Goal: Check status: Check status

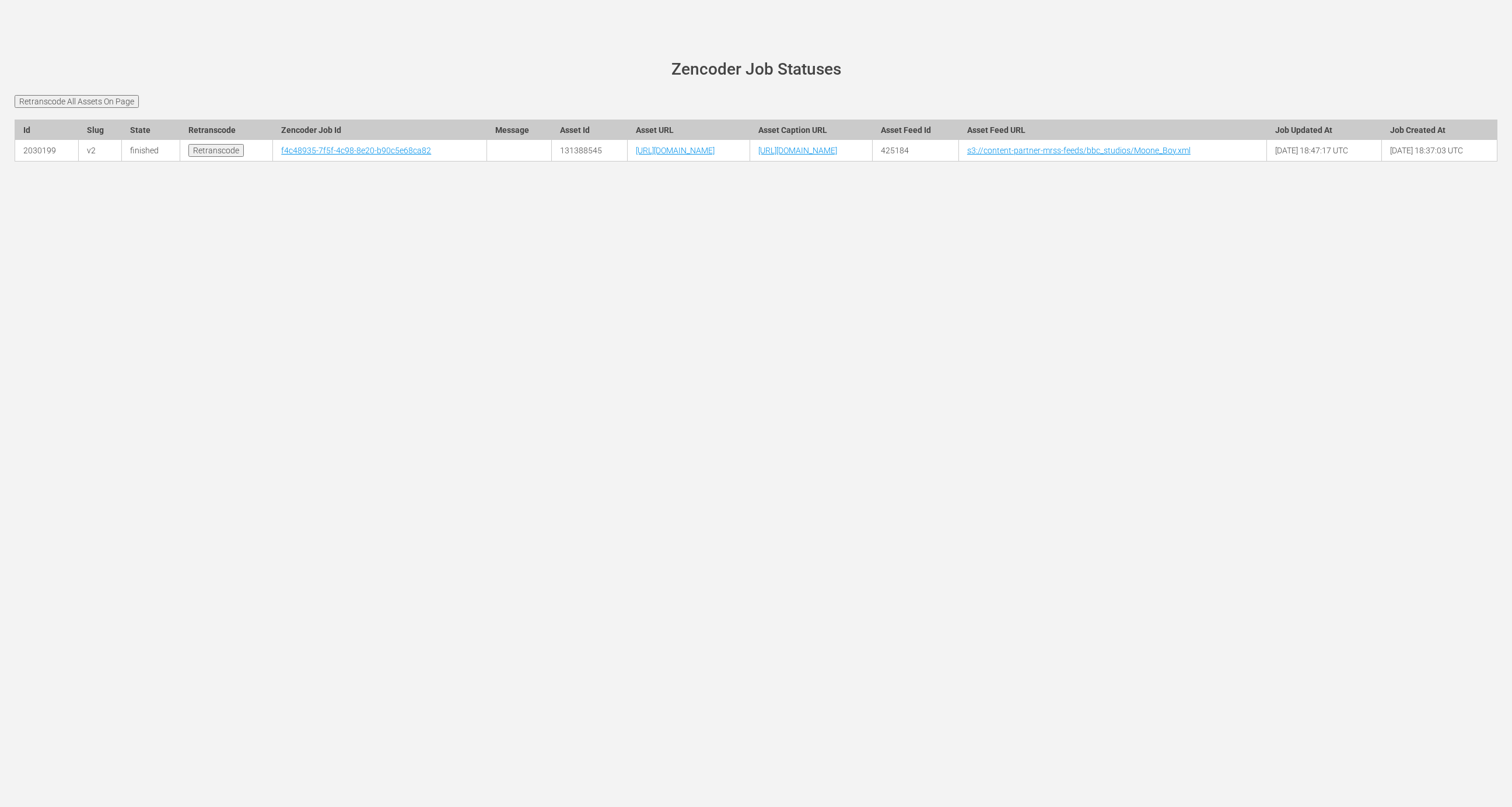
click at [551, 156] on td "131388545" at bounding box center [589, 150] width 76 height 22
copy td "131388545"
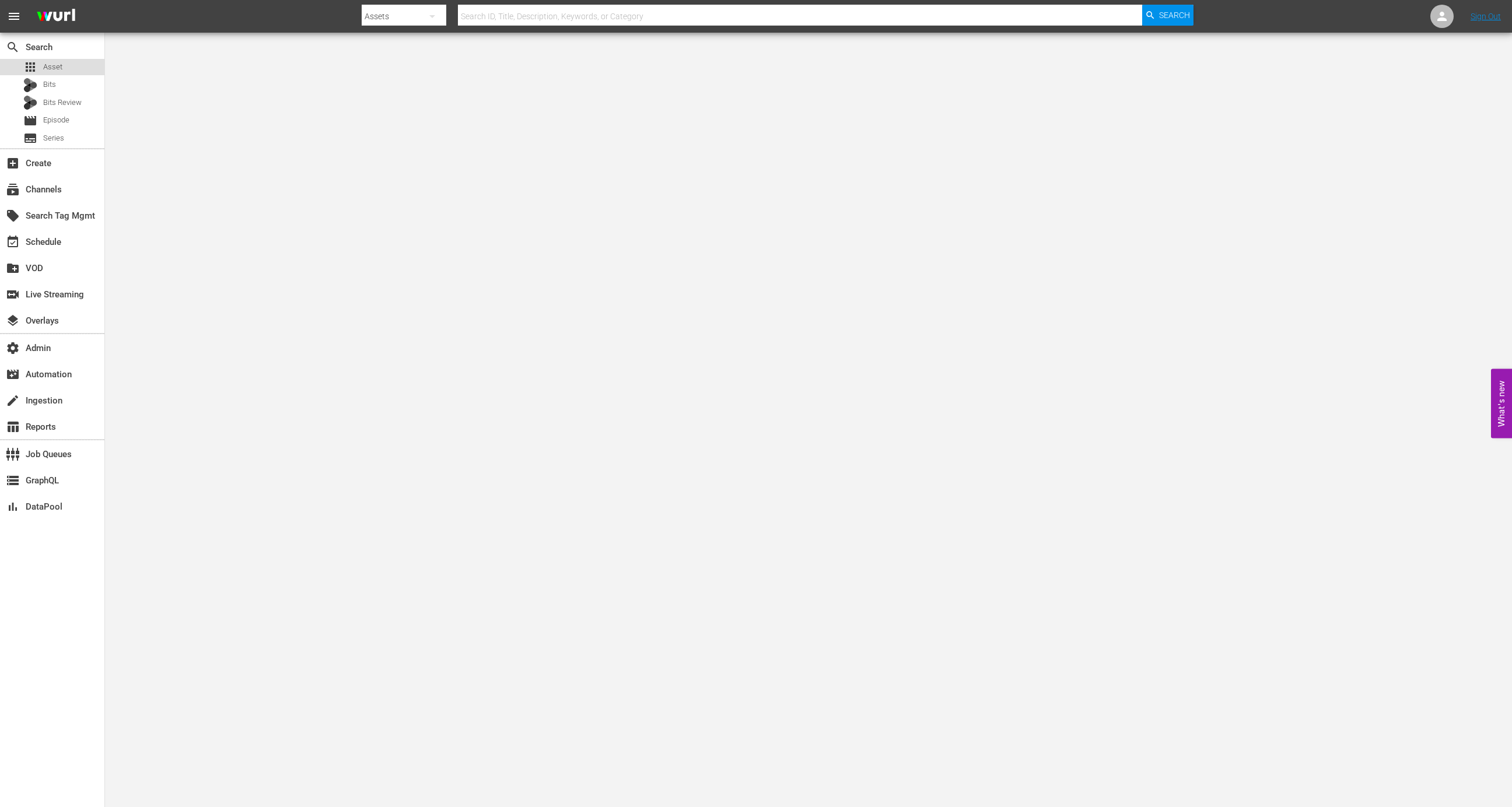
click at [44, 62] on span "Asset" at bounding box center [53, 67] width 19 height 11
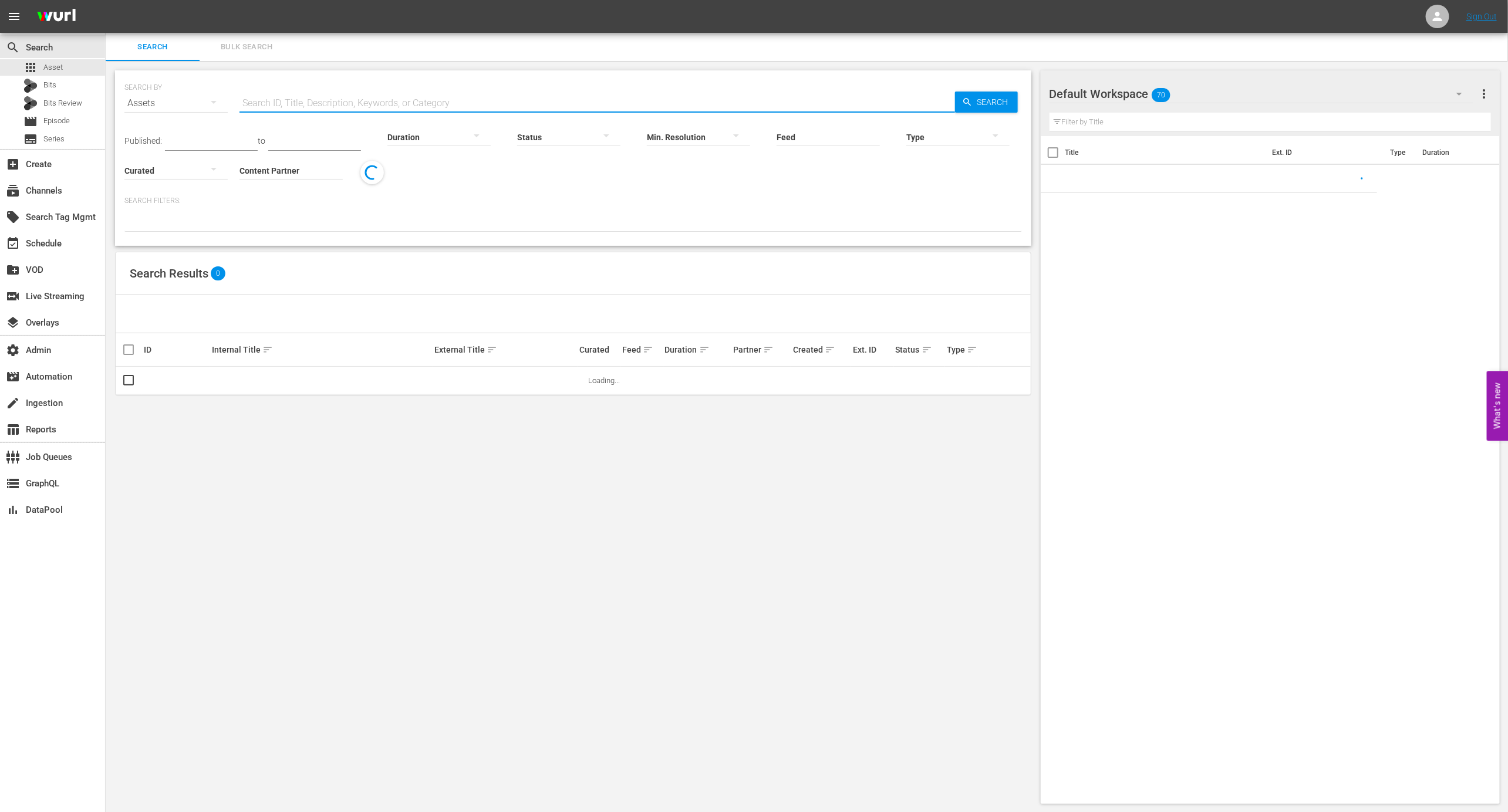
click at [366, 105] on input "text" at bounding box center [597, 103] width 715 height 28
paste input "131388545"
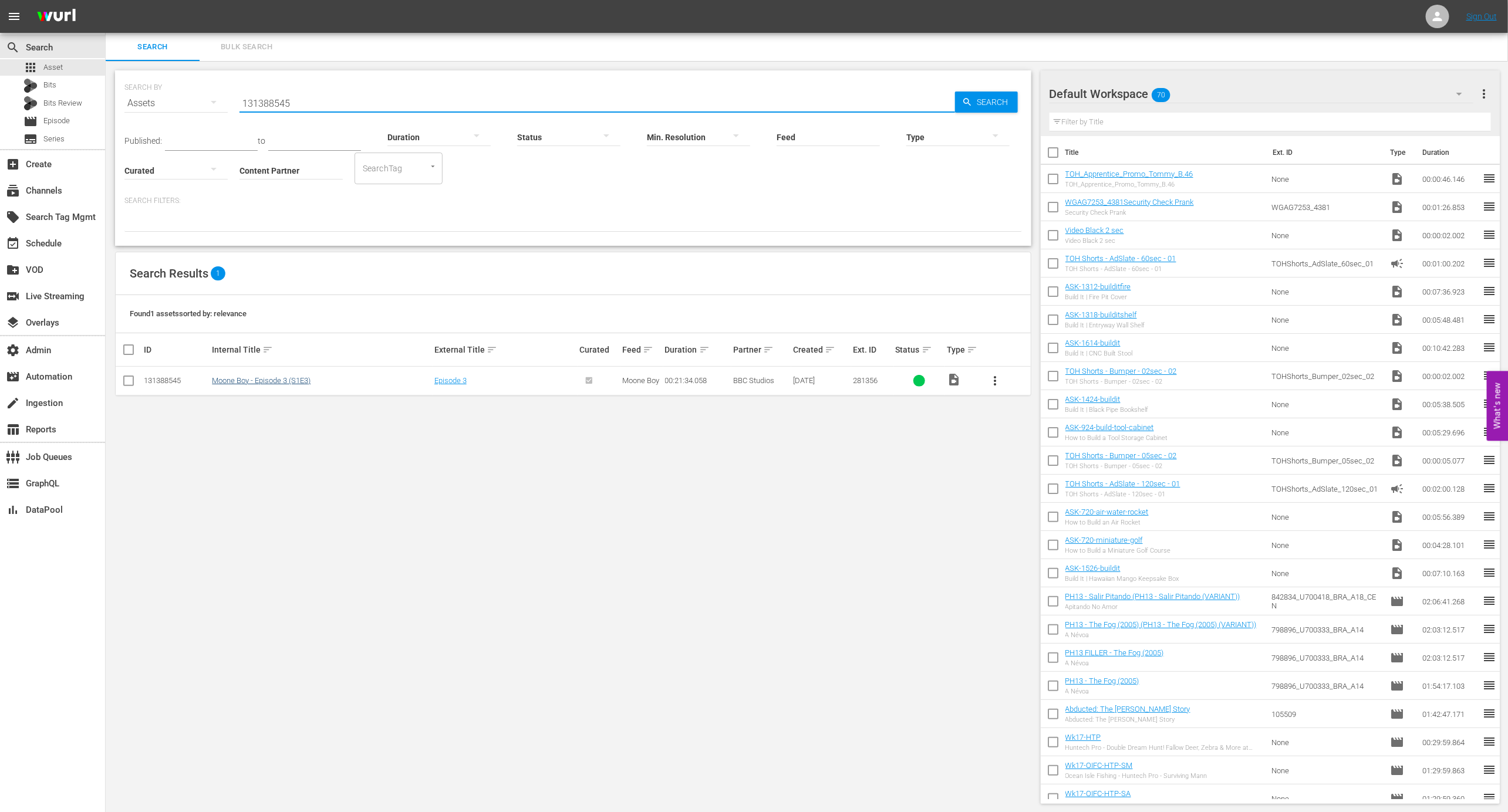
type input "131388545"
click at [294, 379] on link "Moone Boy - Episode 3 (S1E3)" at bounding box center [260, 380] width 98 height 9
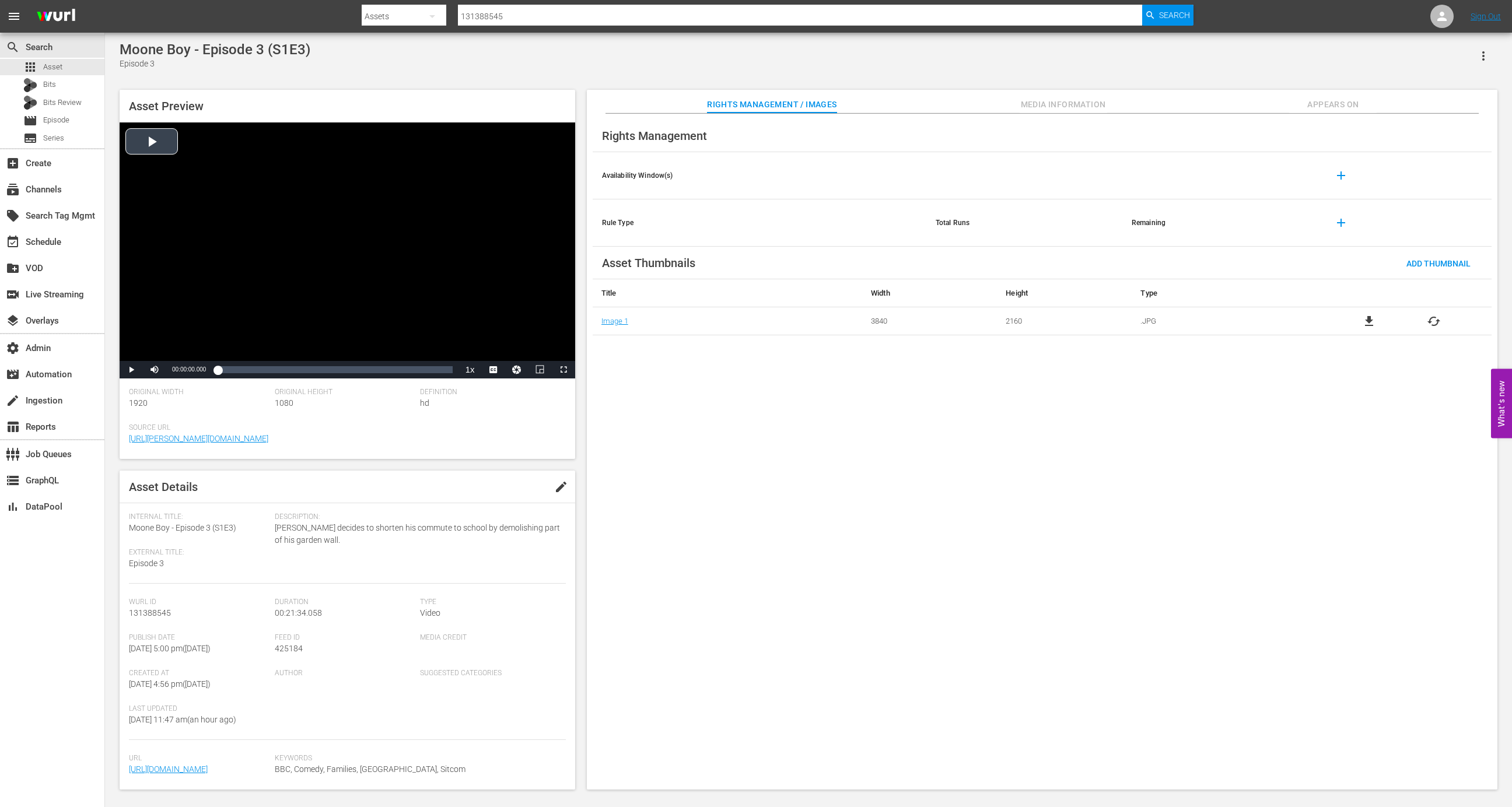
click at [384, 184] on div "Video Player" at bounding box center [347, 241] width 456 height 238
click at [450, 369] on div "Loaded : 0.88% 00:21:17.962 00:00:00.839" at bounding box center [334, 369] width 235 height 11
click at [176, 371] on div "34%" at bounding box center [180, 370] width 24 height 2
